Goal: Task Accomplishment & Management: Manage account settings

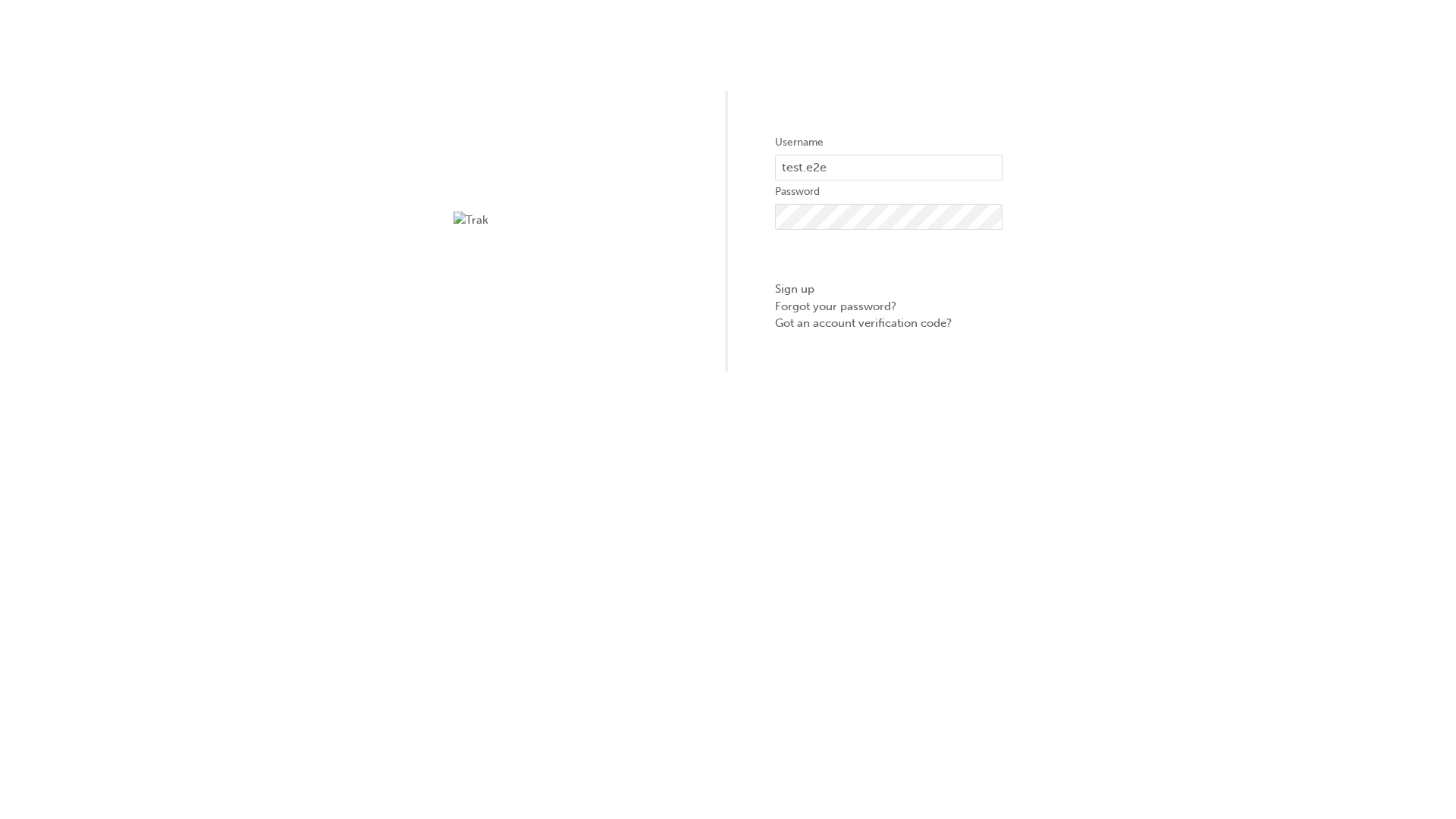
type input "test.e2e.user31"
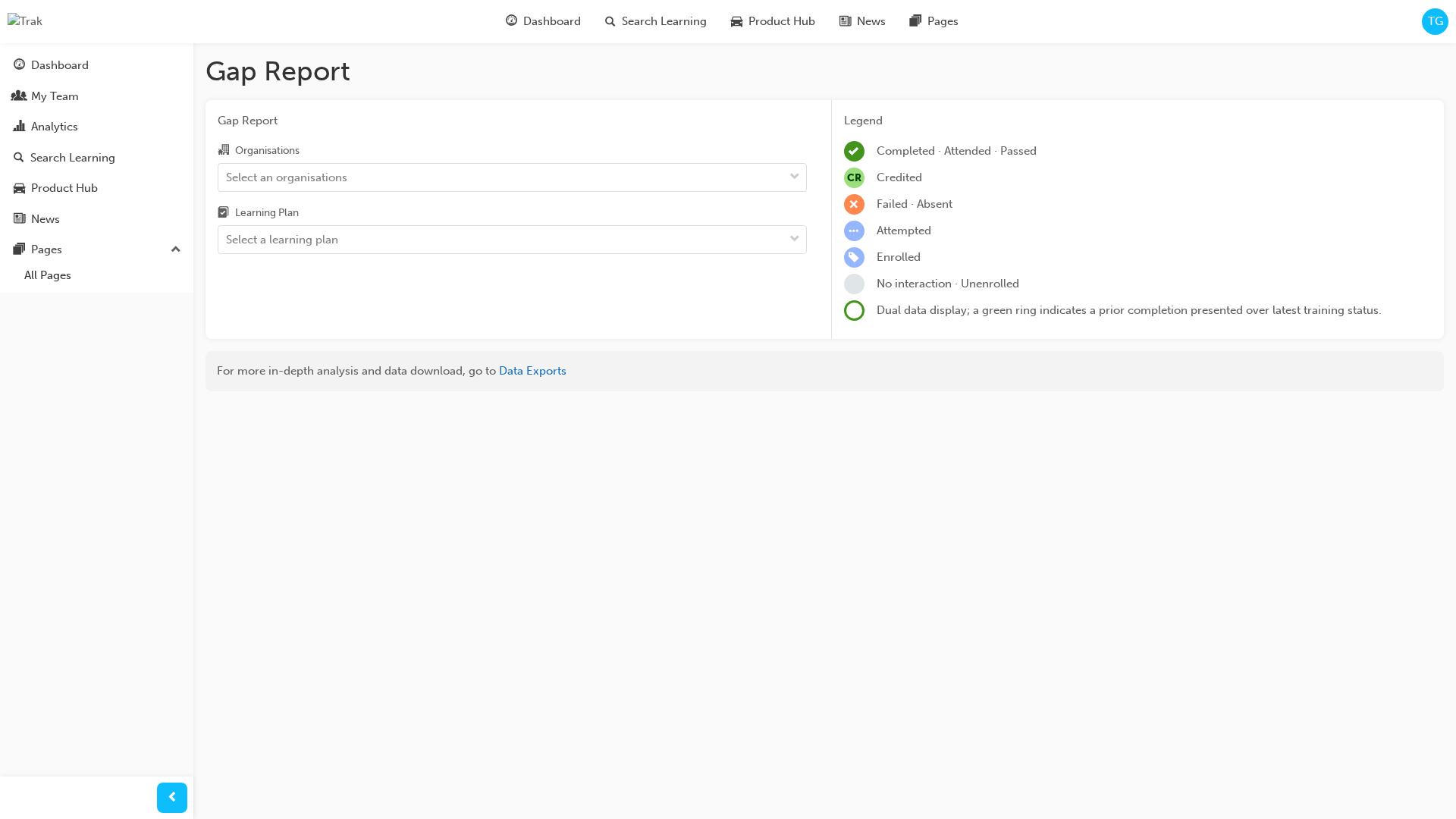
click at [227, 177] on input "Organisations Select an organisations" at bounding box center [227, 176] width 2 height 13
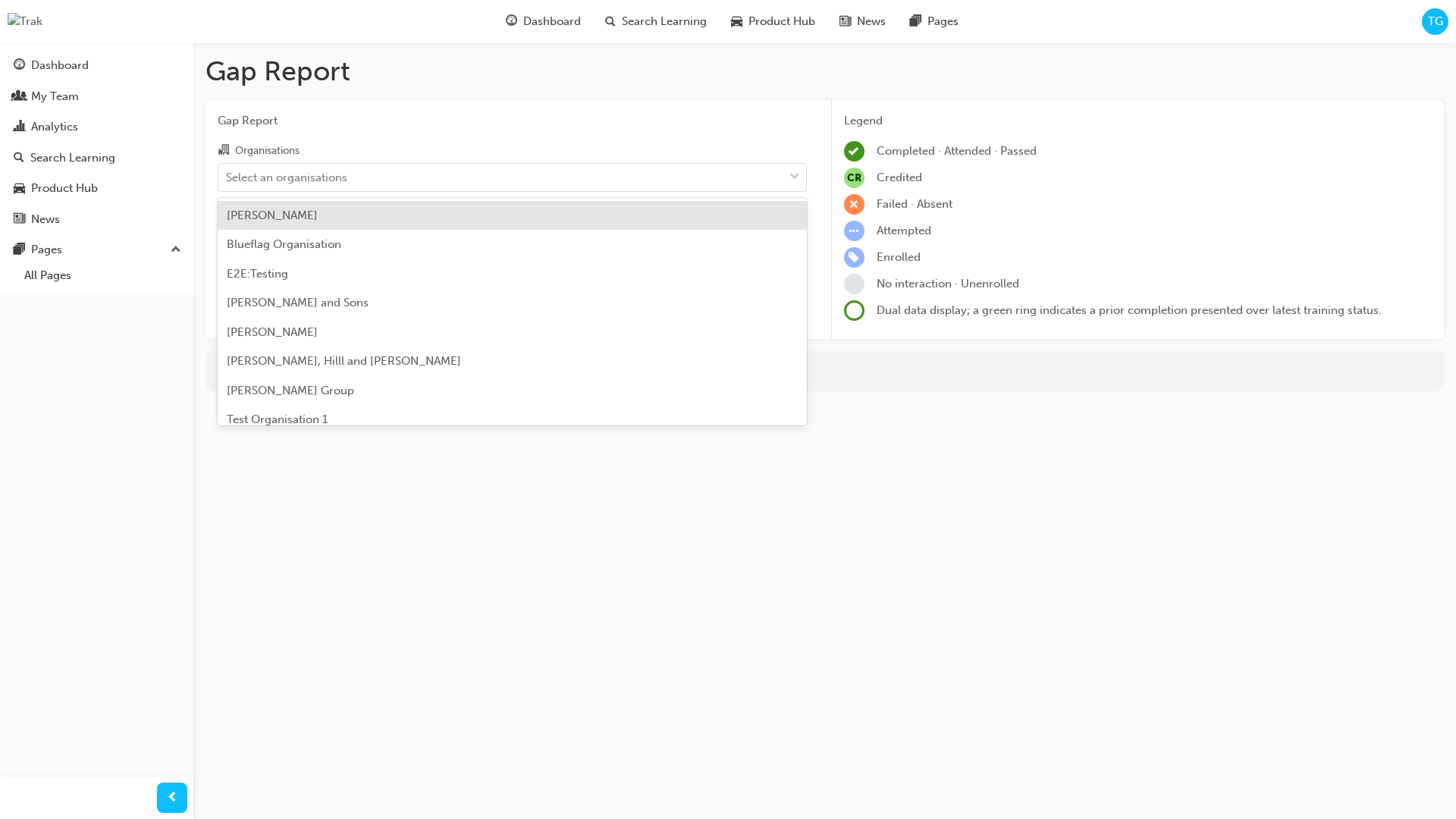
click at [227, 240] on input "Learning Plan Select a learning plan" at bounding box center [227, 238] width 2 height 13
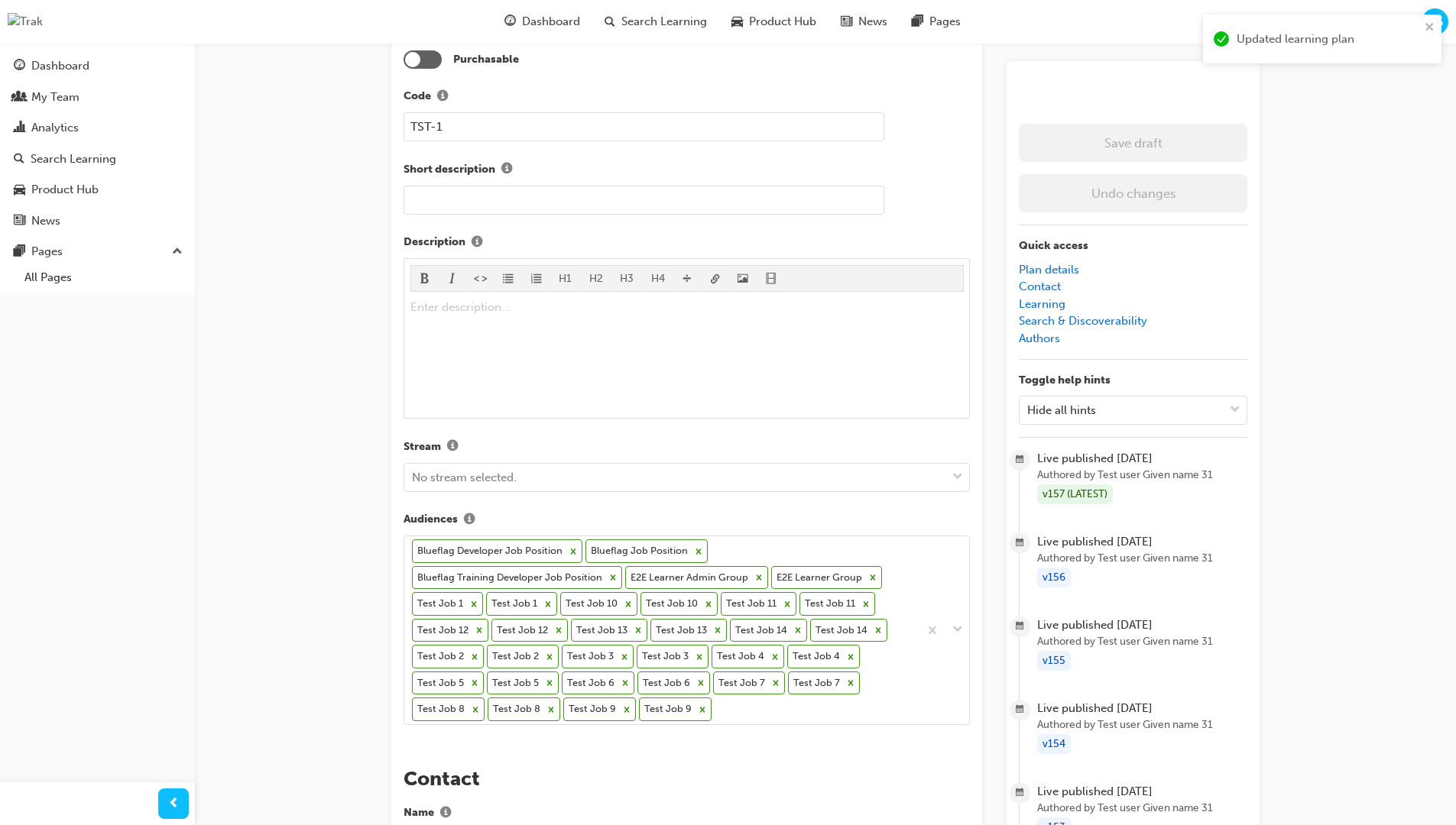
scroll to position [464, 0]
